Goal: Find specific page/section

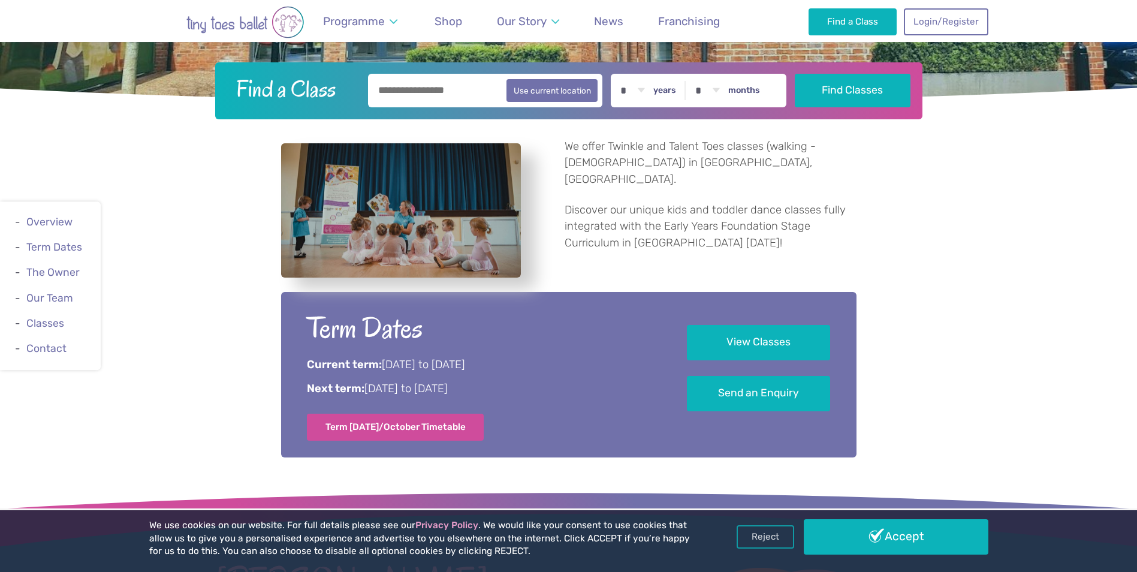
scroll to position [480, 0]
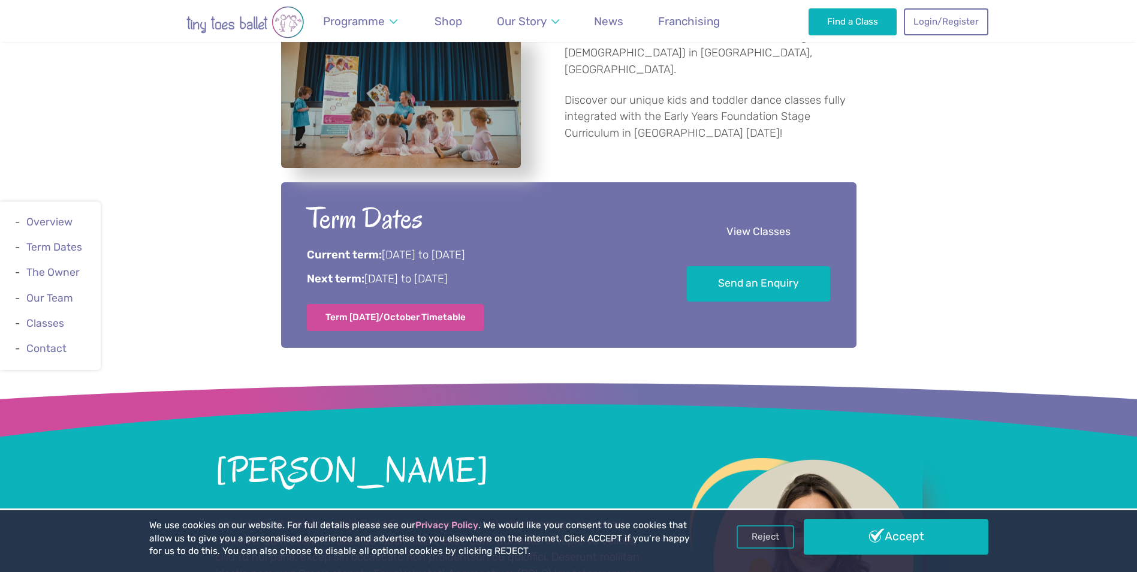
click at [790, 234] on link "View Classes" at bounding box center [758, 232] width 143 height 35
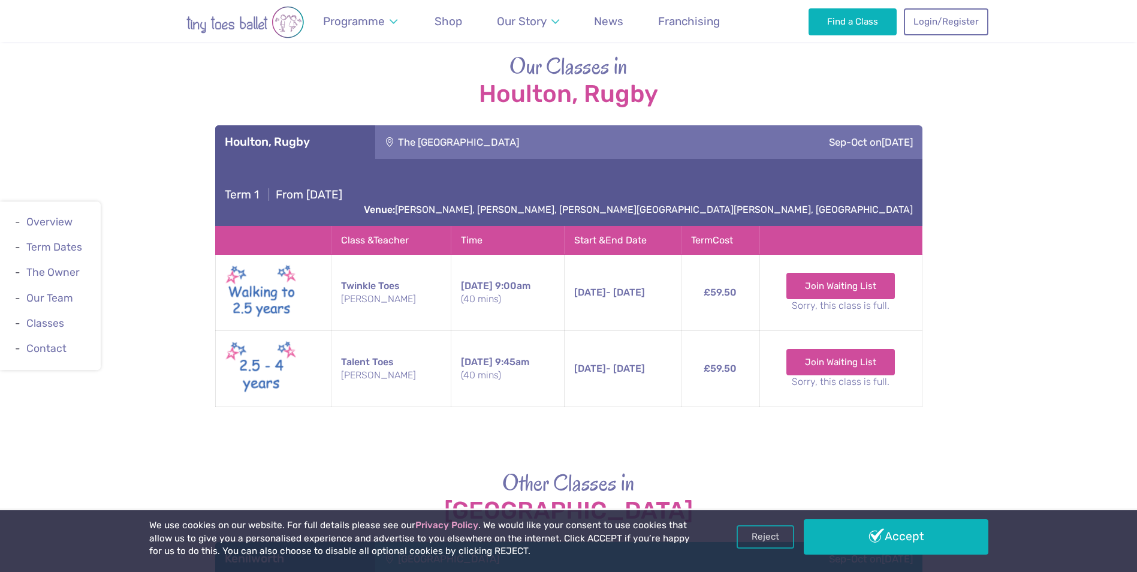
scroll to position [1858, 0]
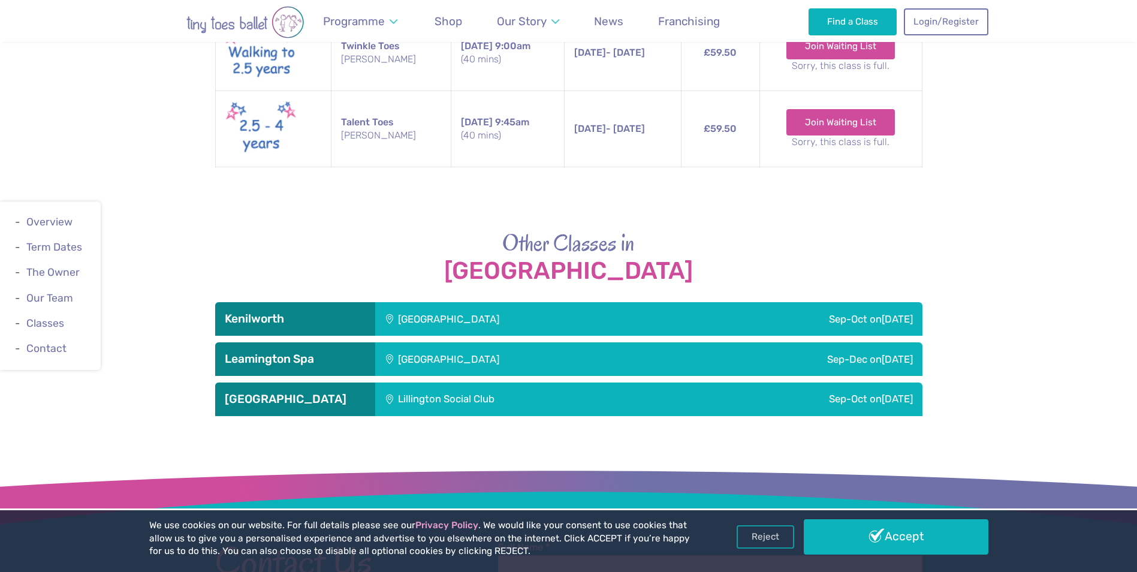
click at [422, 302] on div "[GEOGRAPHIC_DATA]" at bounding box center [529, 319] width 309 height 34
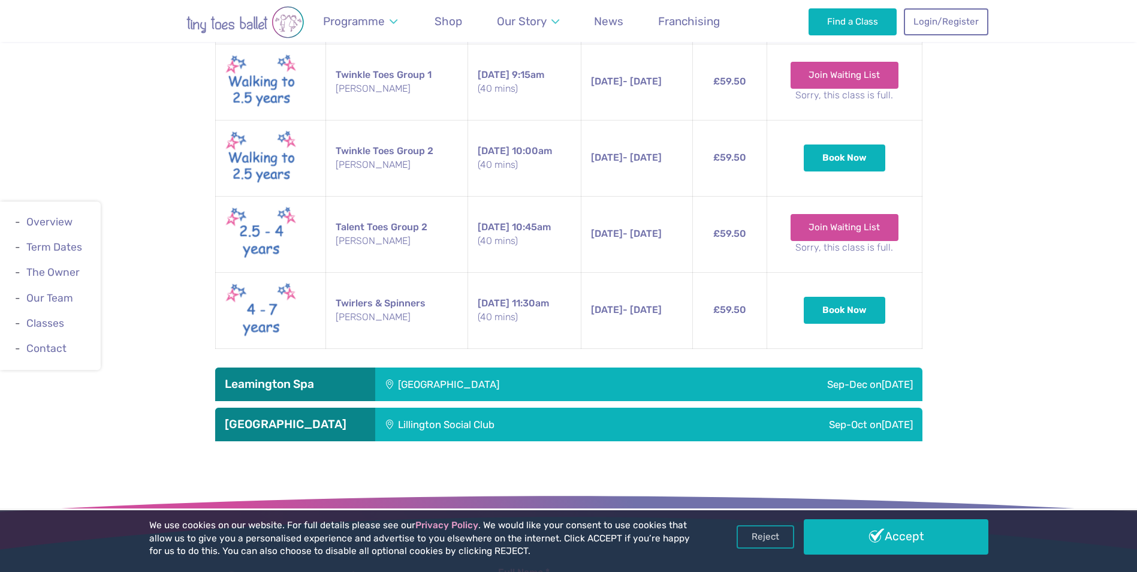
scroll to position [2338, 0]
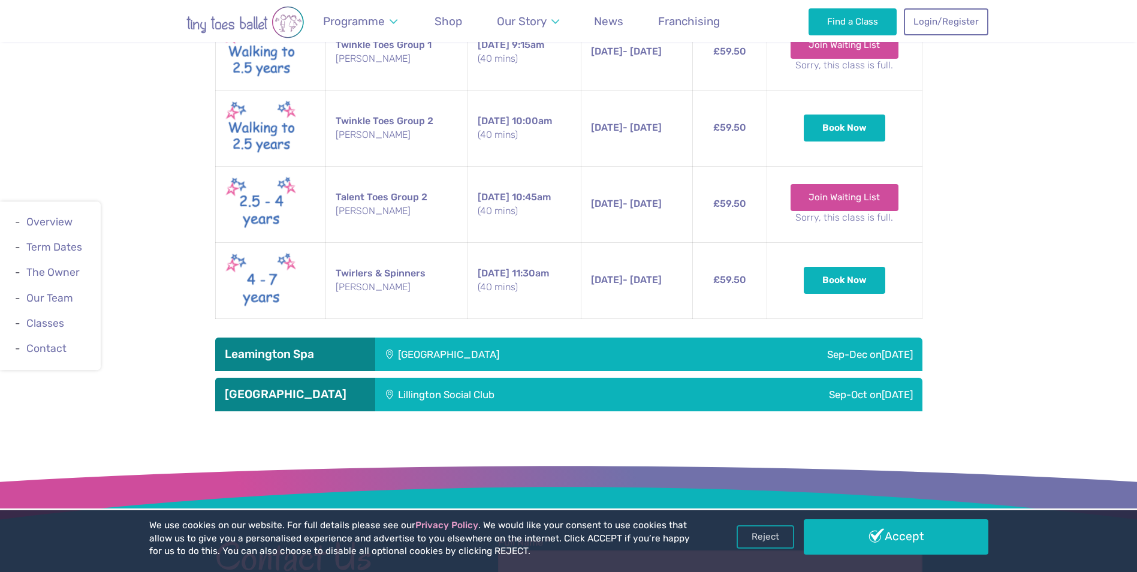
click at [427, 342] on div "[GEOGRAPHIC_DATA]" at bounding box center [528, 354] width 307 height 34
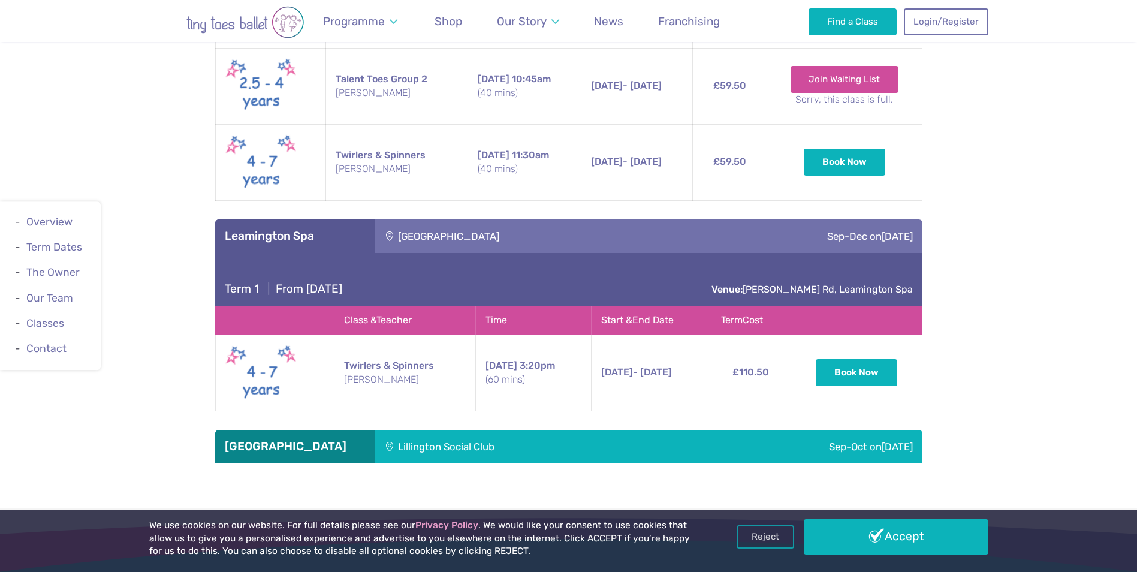
scroll to position [2457, 0]
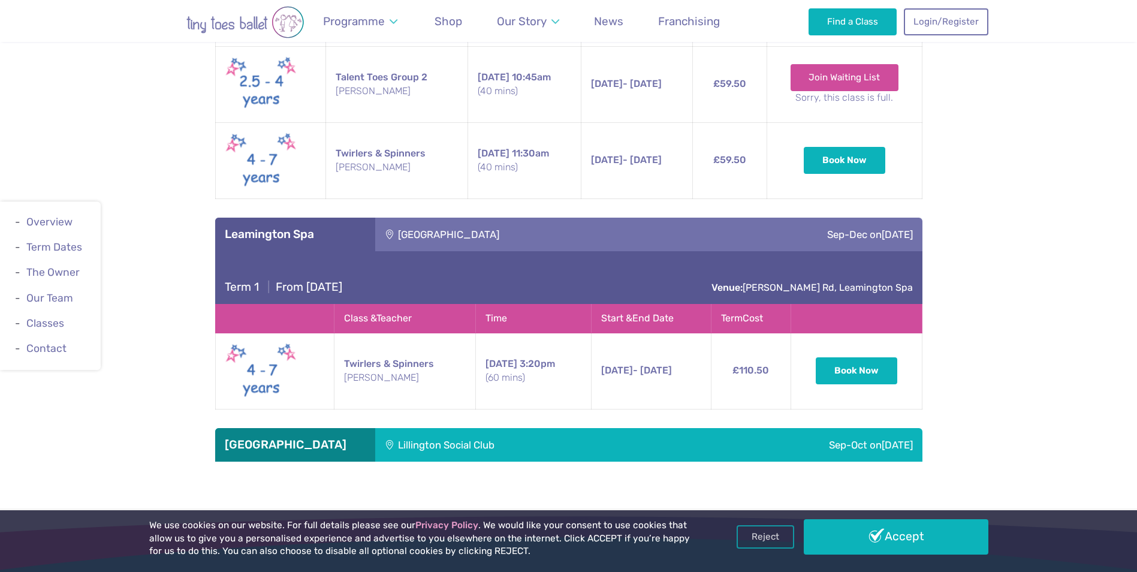
click at [490, 429] on div "Lillington Social Club" at bounding box center [527, 445] width 304 height 34
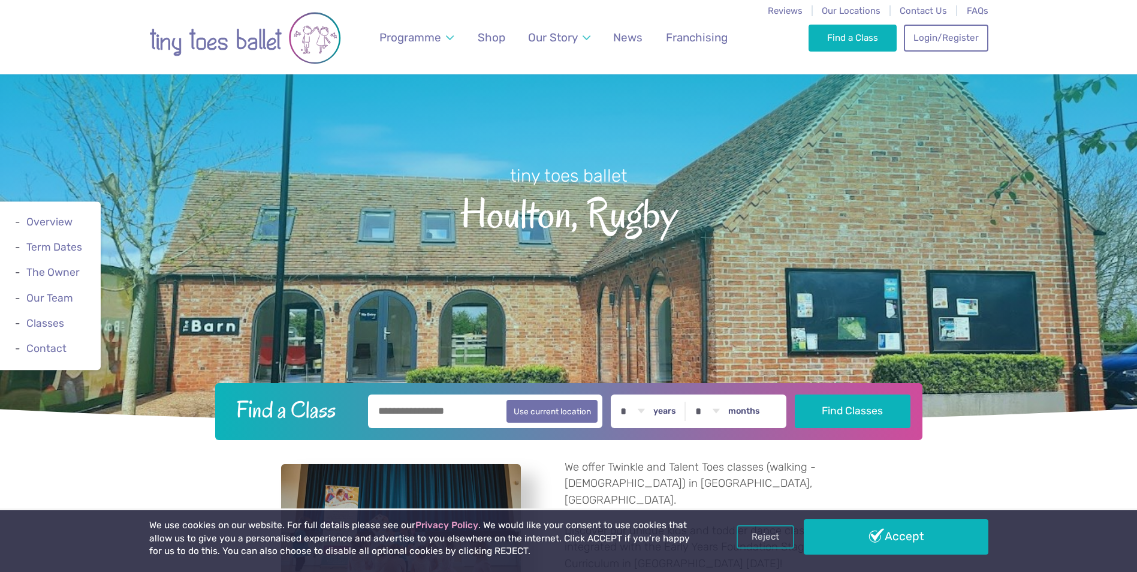
scroll to position [0, 0]
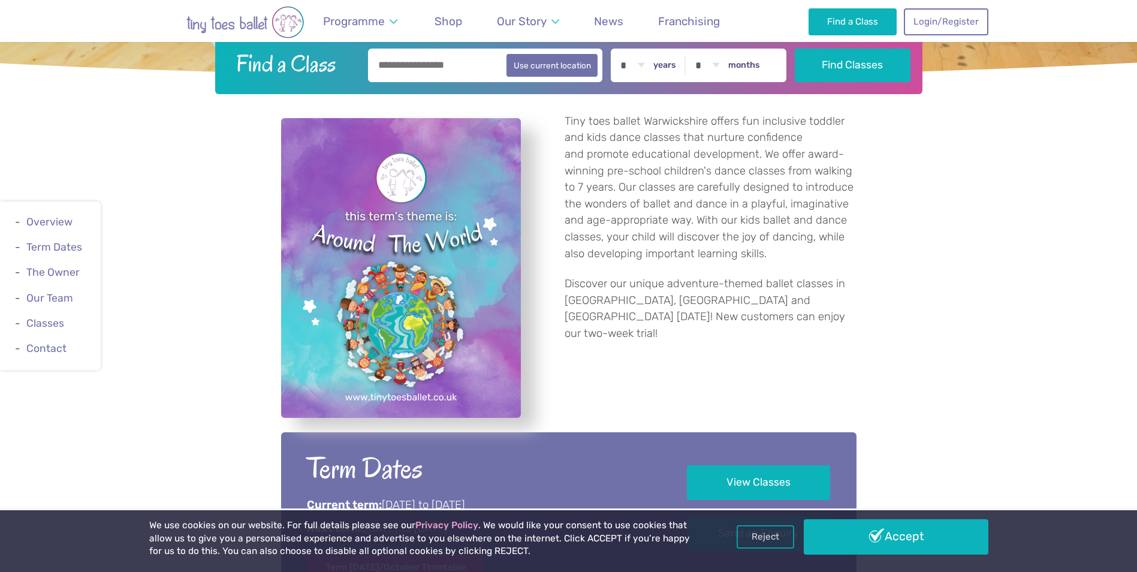
scroll to position [240, 0]
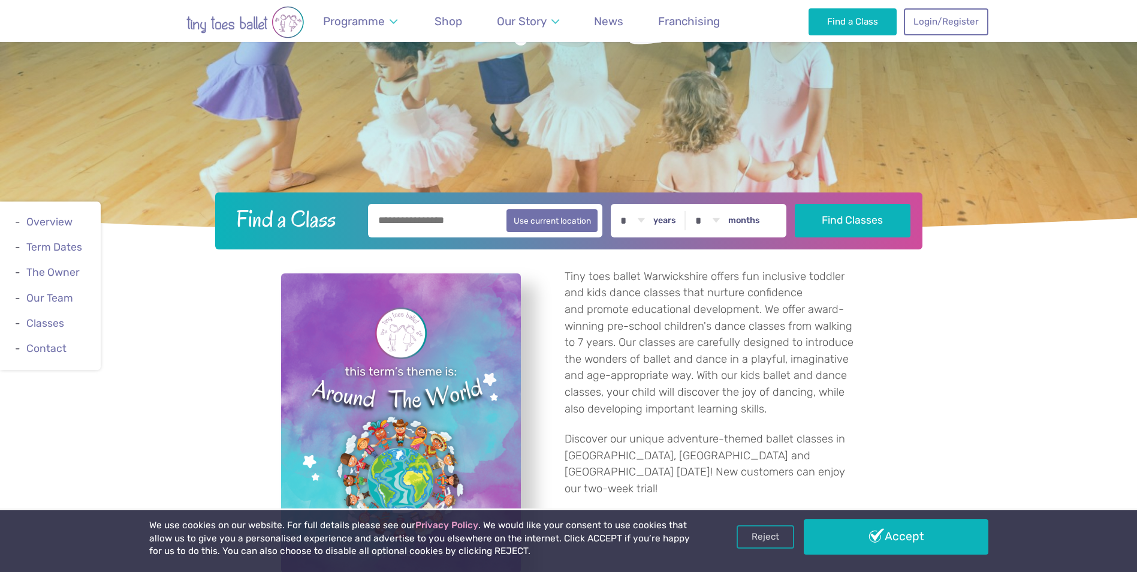
click at [432, 206] on input "text" at bounding box center [485, 221] width 235 height 34
type input "********"
click at [886, 224] on button "Find Classes" at bounding box center [853, 220] width 116 height 34
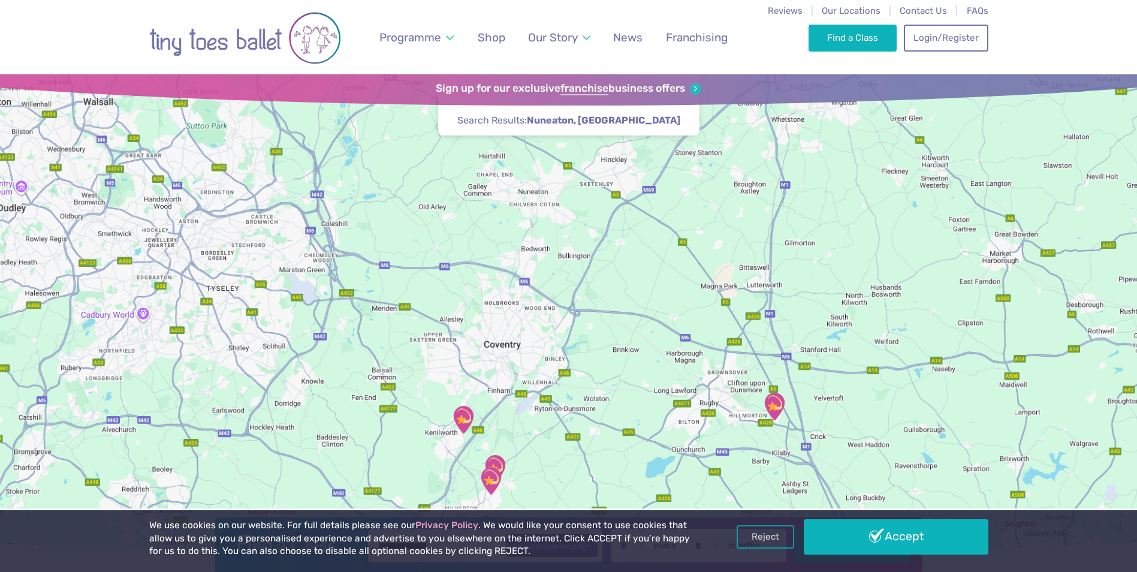
click at [581, 358] on div at bounding box center [568, 314] width 1137 height 481
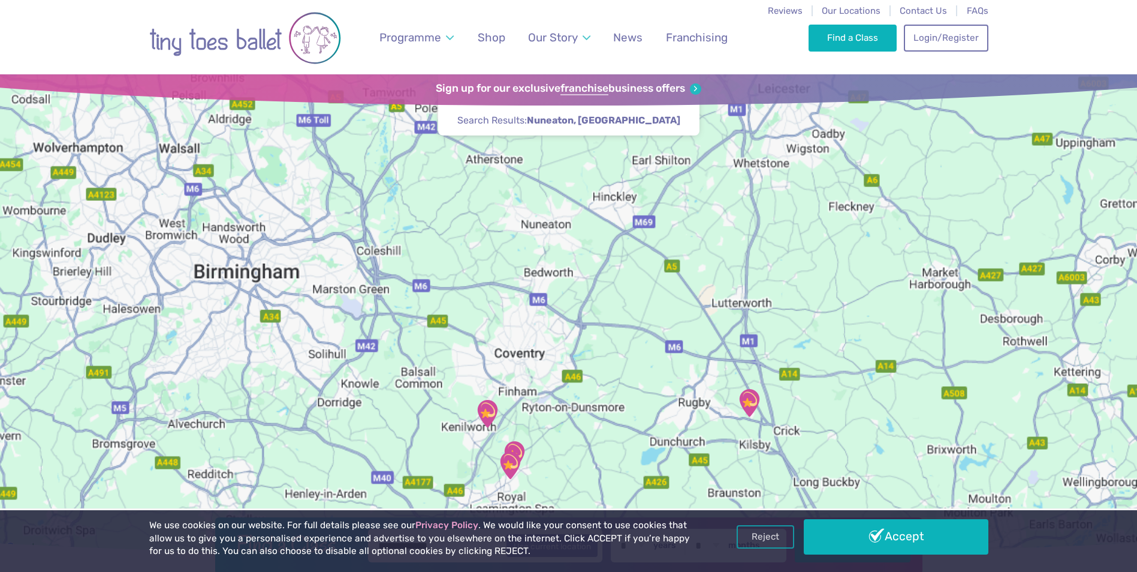
drag, startPoint x: 604, startPoint y: 349, endPoint x: 605, endPoint y: 357, distance: 8.0
click at [605, 357] on div at bounding box center [568, 314] width 1137 height 481
